Goal: Information Seeking & Learning: Find specific fact

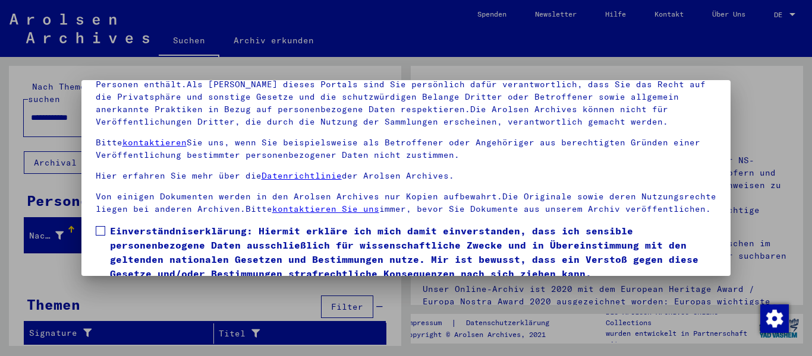
scroll to position [95, 0]
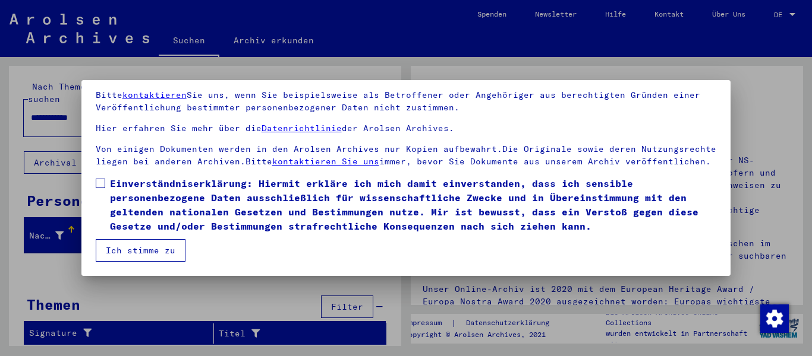
click at [99, 185] on span at bounding box center [101, 184] width 10 height 10
click at [156, 256] on button "Ich stimme zu" at bounding box center [141, 250] width 90 height 23
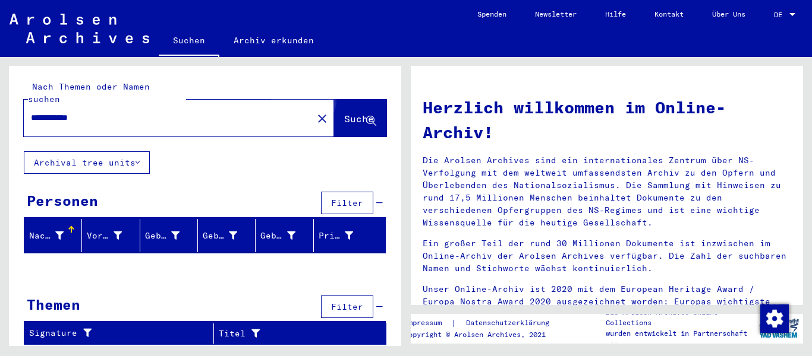
click at [346, 113] on span "Suche" at bounding box center [359, 119] width 30 height 12
click at [782, 13] on span "DE" at bounding box center [780, 15] width 13 height 8
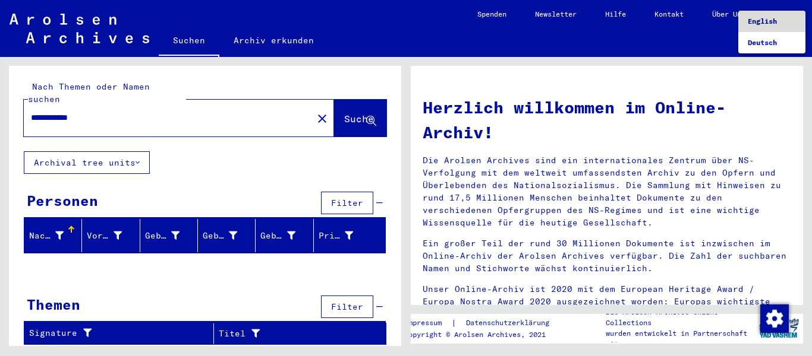
click at [771, 19] on span "English" at bounding box center [761, 21] width 29 height 9
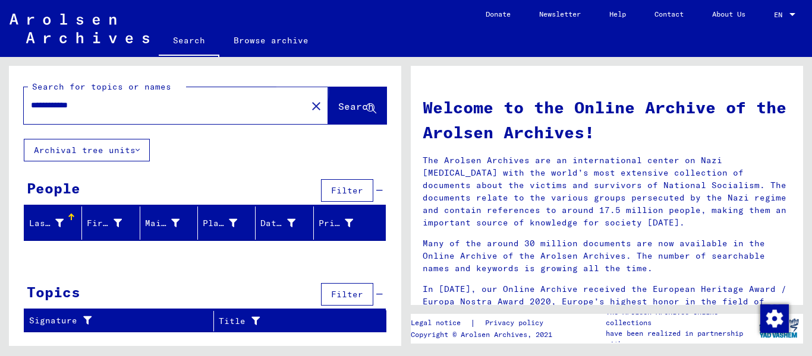
click at [351, 106] on span "Search" at bounding box center [356, 106] width 36 height 12
click at [338, 103] on span "Search" at bounding box center [356, 106] width 36 height 12
click at [222, 109] on input "**********" at bounding box center [161, 105] width 261 height 12
click at [237, 106] on input "**********" at bounding box center [161, 105] width 261 height 12
drag, startPoint x: 175, startPoint y: 113, endPoint x: 150, endPoint y: 113, distance: 25.0
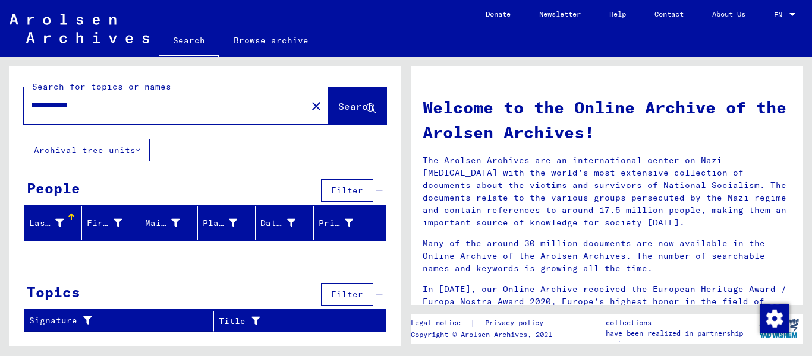
click at [151, 113] on div "**********" at bounding box center [158, 105] width 269 height 27
drag, startPoint x: 121, startPoint y: 104, endPoint x: 0, endPoint y: 106, distance: 121.2
click at [0, 106] on div "**********" at bounding box center [203, 201] width 406 height 289
type input "**********"
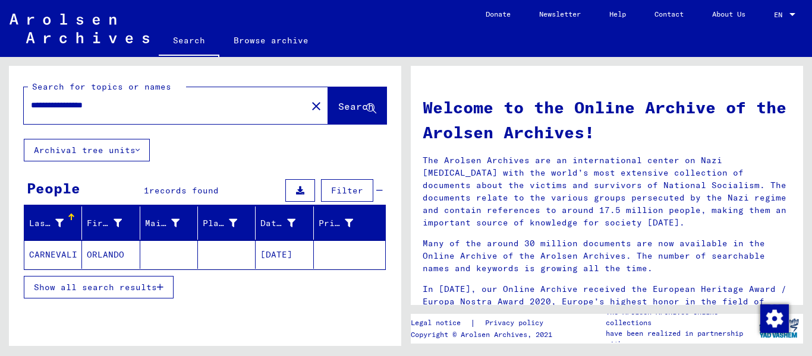
click at [105, 253] on mat-cell "ORLANDO" at bounding box center [111, 255] width 58 height 29
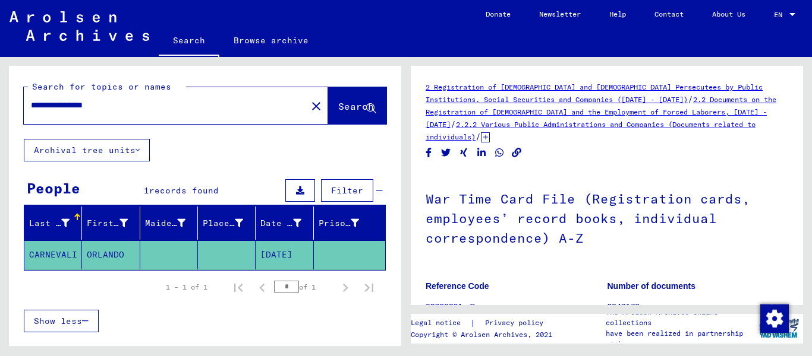
click at [108, 251] on mat-cell "ORLANDO" at bounding box center [111, 255] width 58 height 29
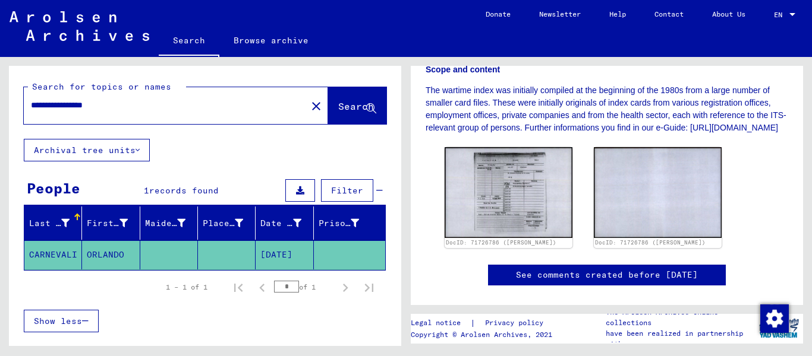
scroll to position [356, 0]
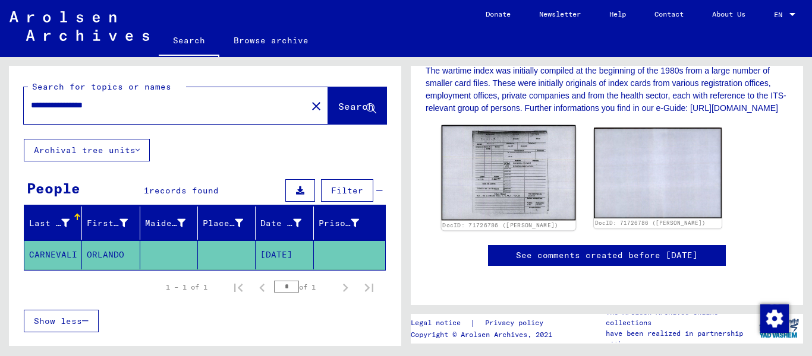
click at [497, 152] on img at bounding box center [508, 172] width 134 height 95
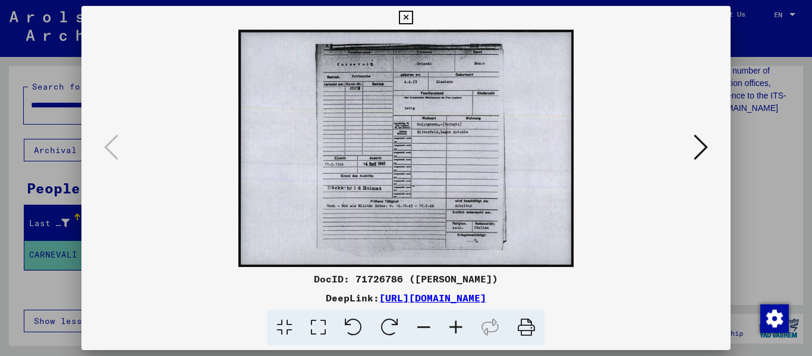
click at [460, 324] on icon at bounding box center [456, 328] width 32 height 36
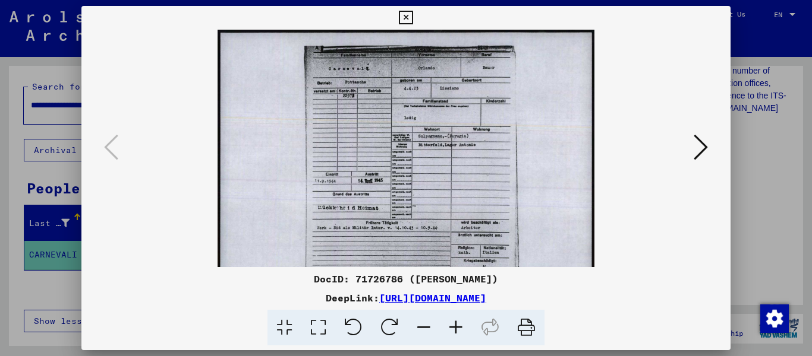
click at [460, 323] on icon at bounding box center [456, 328] width 32 height 36
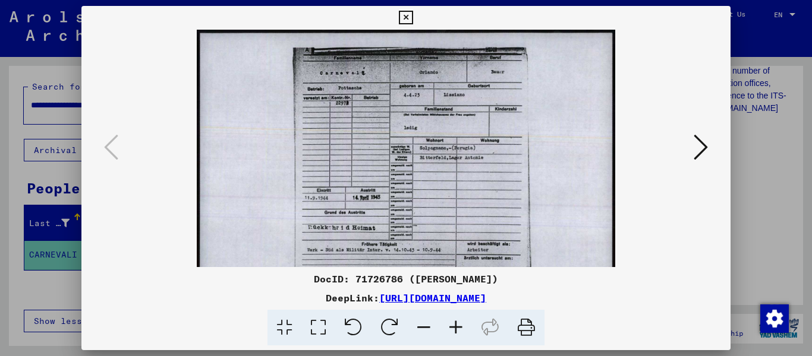
click at [460, 323] on icon at bounding box center [456, 328] width 32 height 36
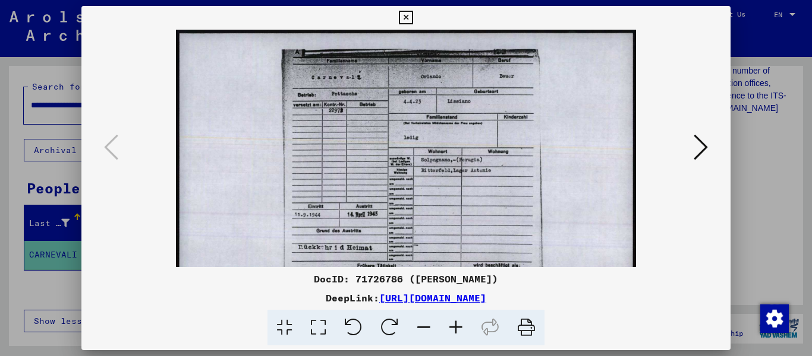
click at [460, 323] on icon at bounding box center [456, 328] width 32 height 36
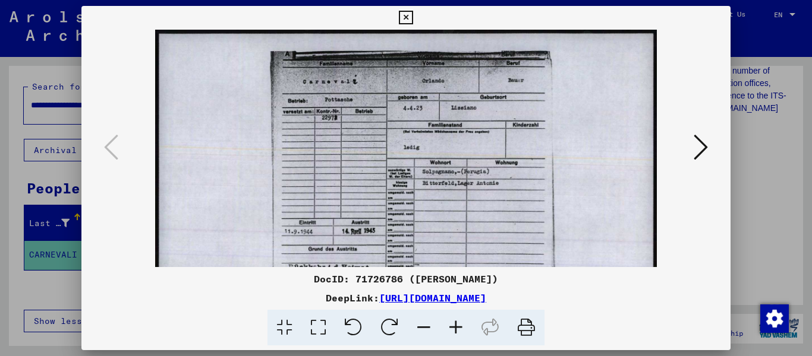
click at [460, 323] on icon at bounding box center [456, 328] width 32 height 36
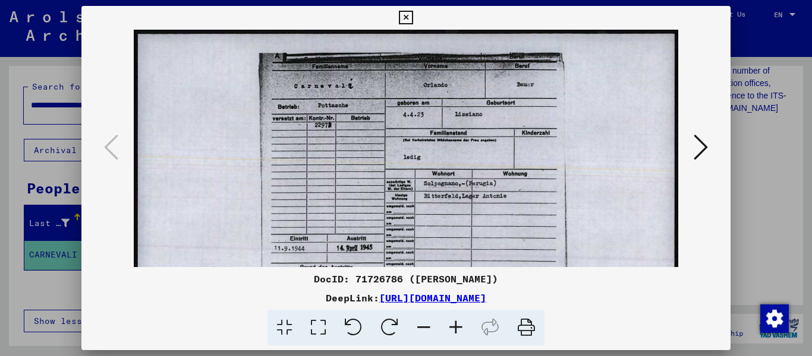
click at [460, 321] on icon at bounding box center [456, 328] width 32 height 36
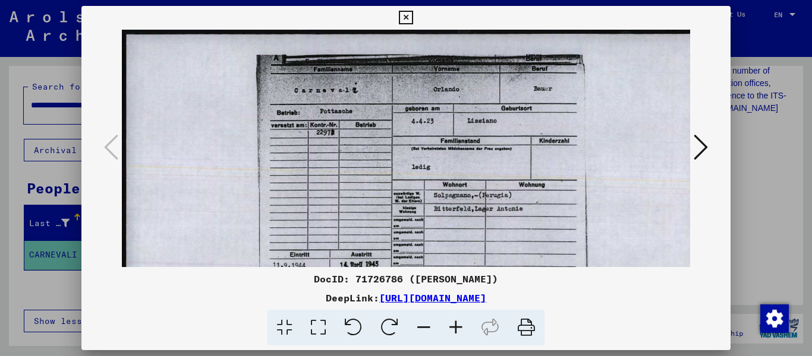
click at [461, 317] on icon at bounding box center [456, 328] width 32 height 36
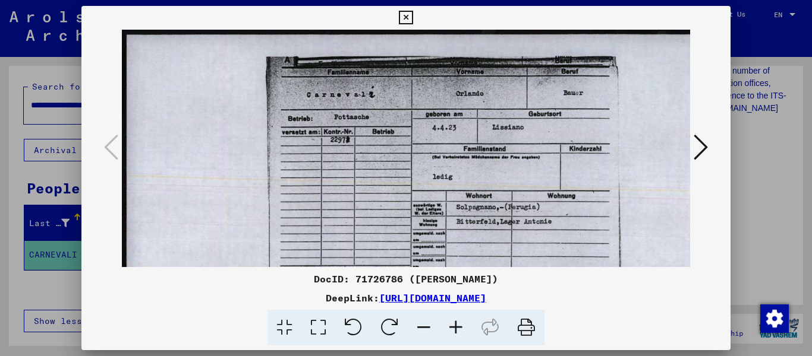
click at [461, 317] on icon at bounding box center [456, 328] width 32 height 36
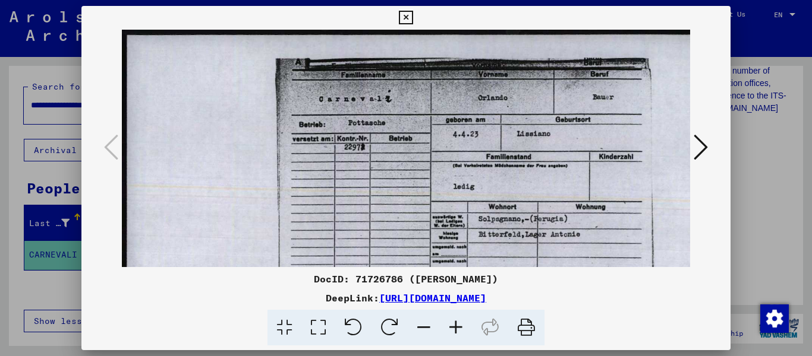
click at [461, 315] on icon at bounding box center [456, 328] width 32 height 36
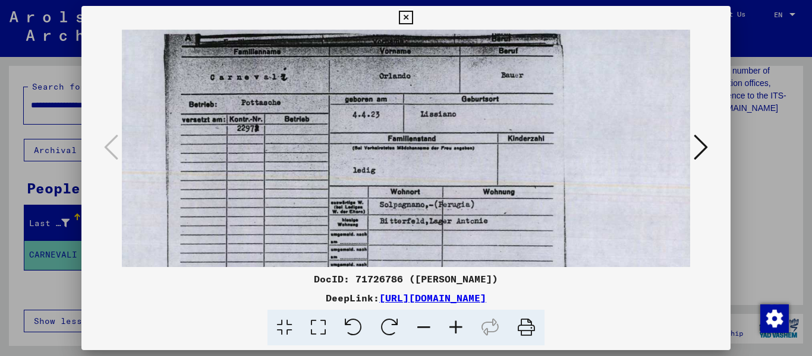
scroll to position [25, 121]
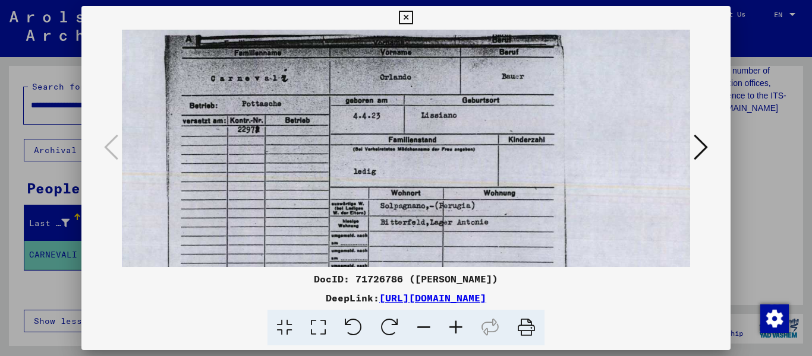
drag, startPoint x: 443, startPoint y: 207, endPoint x: 324, endPoint y: 184, distance: 120.5
click at [322, 184] on img at bounding box center [356, 257] width 711 height 505
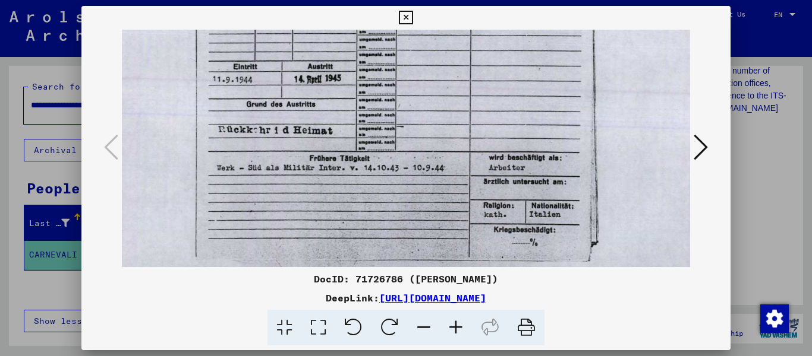
scroll to position [235, 93]
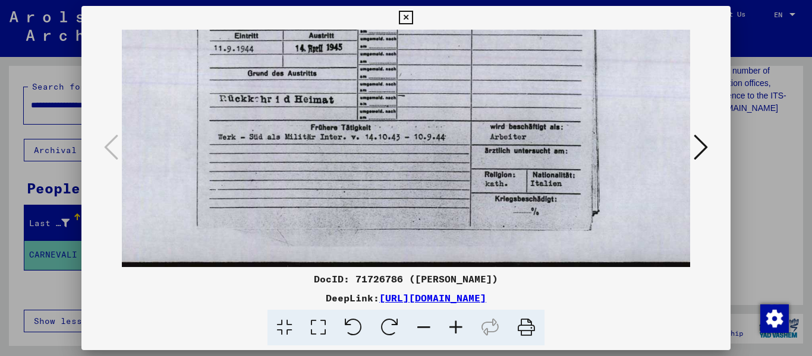
drag, startPoint x: 411, startPoint y: 248, endPoint x: 469, endPoint y: 23, distance: 232.7
click at [444, 0] on html "**********" at bounding box center [406, 178] width 812 height 356
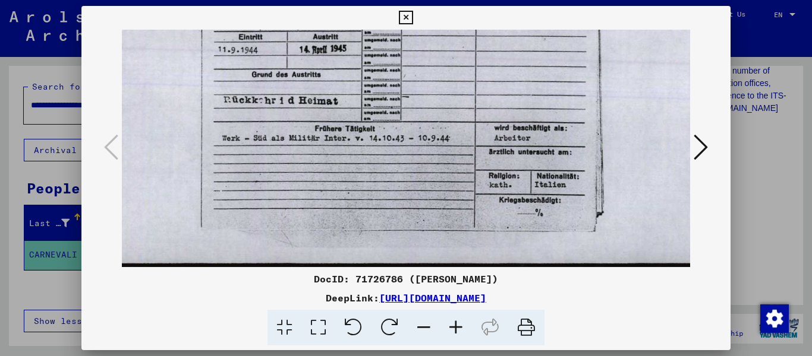
click at [695, 151] on icon at bounding box center [700, 147] width 14 height 29
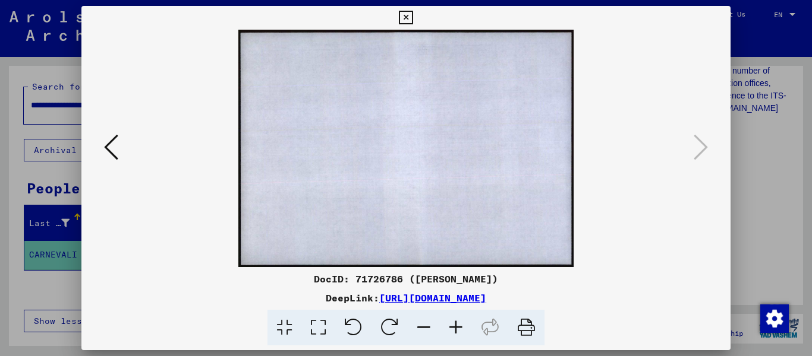
scroll to position [0, 0]
click at [412, 18] on icon at bounding box center [406, 18] width 14 height 14
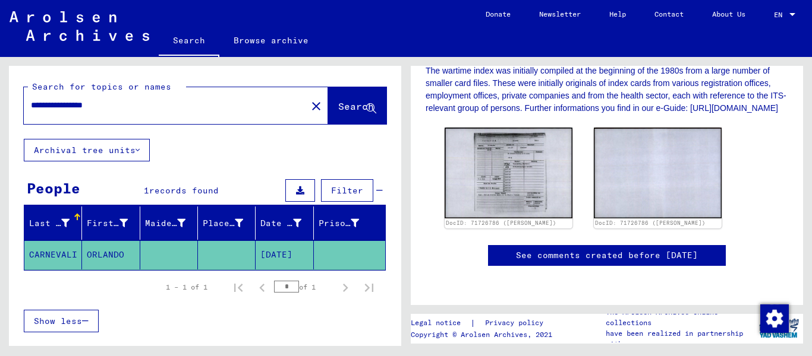
click at [309, 107] on mat-icon "close" at bounding box center [316, 106] width 14 height 14
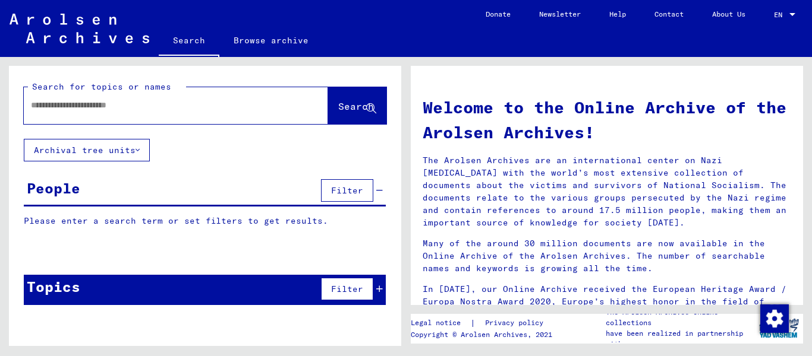
click at [175, 106] on input "text" at bounding box center [161, 105] width 261 height 12
type input "**********"
